Goal: Find specific page/section: Find specific page/section

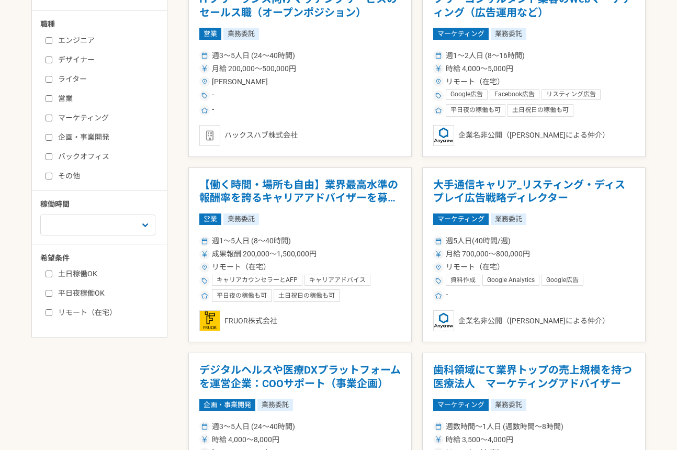
scroll to position [241, 0]
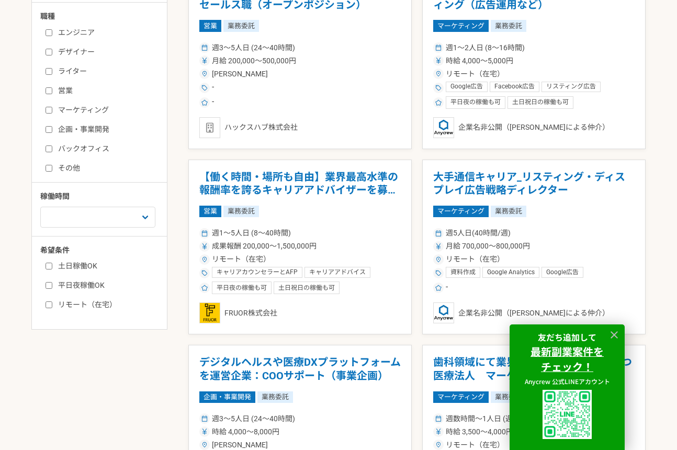
click at [76, 72] on label "ライター" at bounding box center [105, 71] width 120 height 11
click at [52, 72] on input "ライター" at bounding box center [48, 71] width 7 height 7
checkbox input "true"
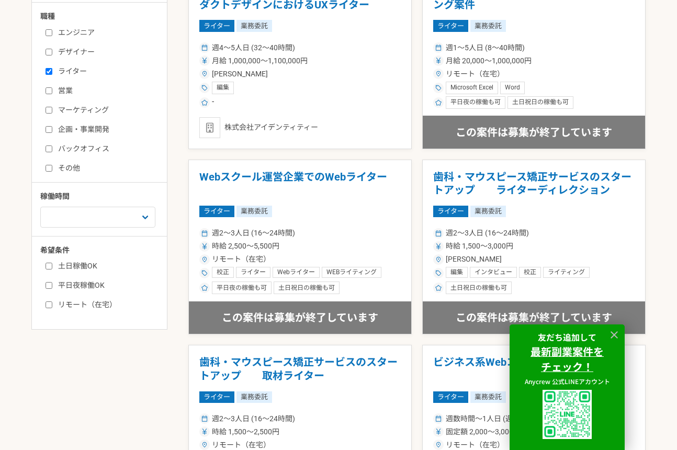
click at [85, 113] on label "マーケティング" at bounding box center [105, 110] width 120 height 11
click at [52, 113] on input "マーケティング" at bounding box center [48, 110] width 7 height 7
checkbox input "true"
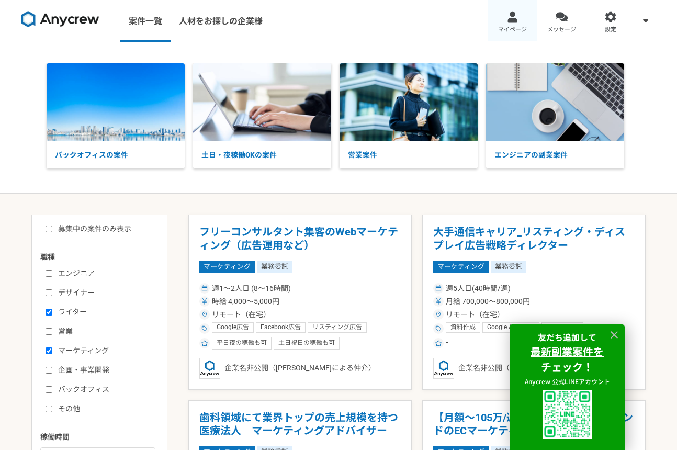
click at [519, 26] on span "マイページ" at bounding box center [512, 30] width 29 height 8
